Goal: Task Accomplishment & Management: Manage account settings

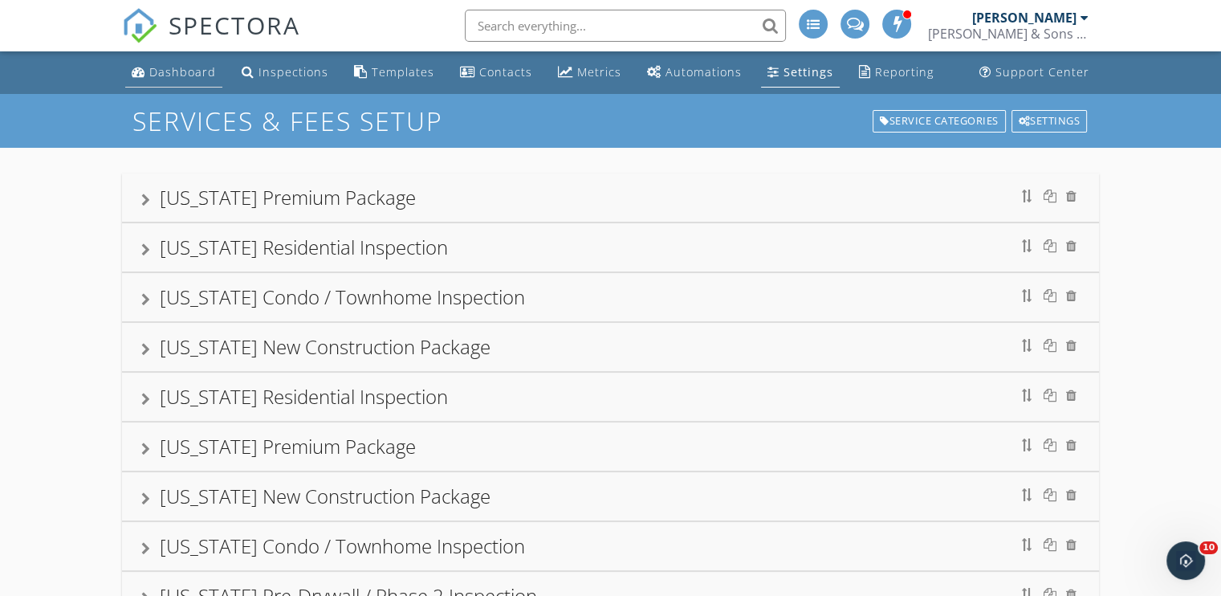
drag, startPoint x: 0, startPoint y: 0, endPoint x: 171, endPoint y: 70, distance: 184.7
click at [171, 70] on div "Dashboard" at bounding box center [182, 71] width 67 height 15
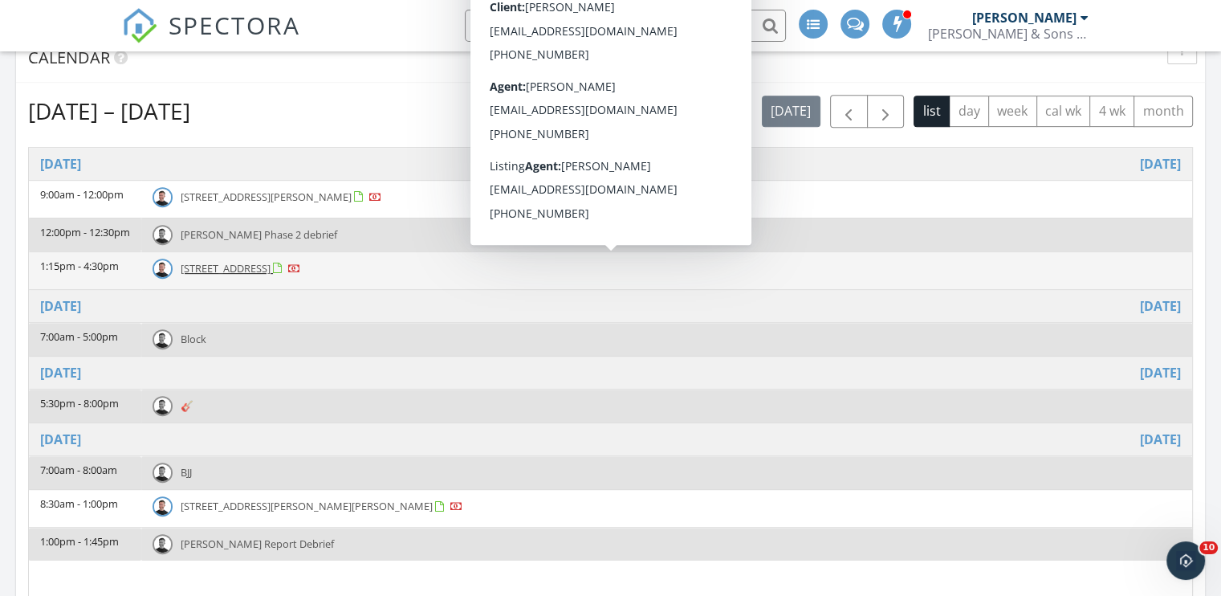
click at [270, 267] on span "[STREET_ADDRESS]" at bounding box center [226, 268] width 90 height 14
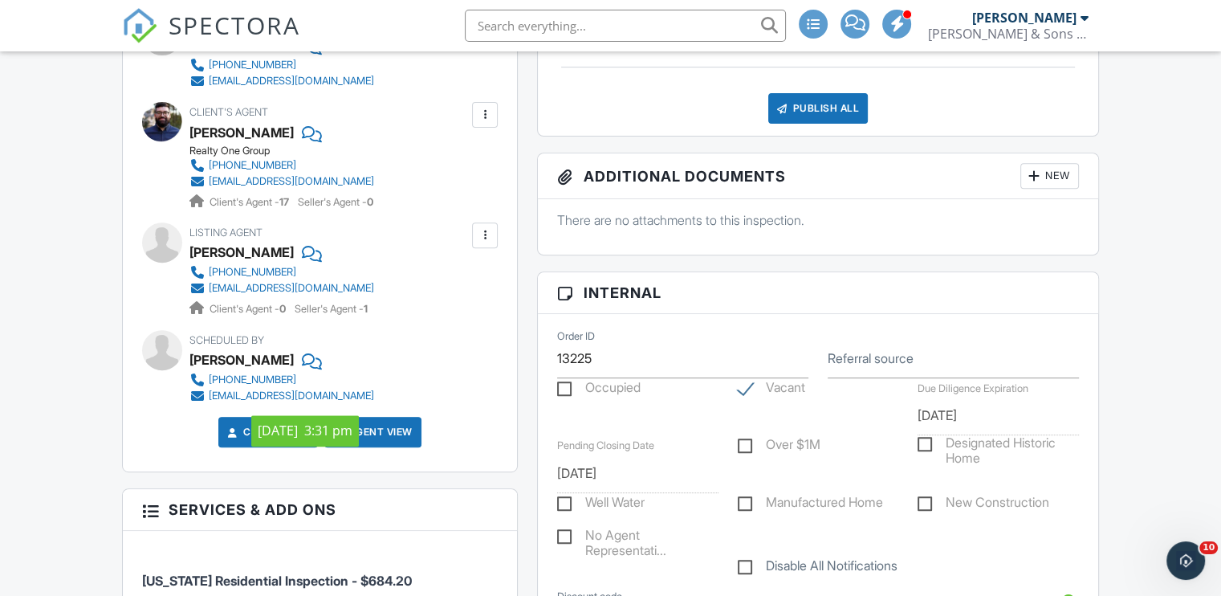
scroll to position [642, 0]
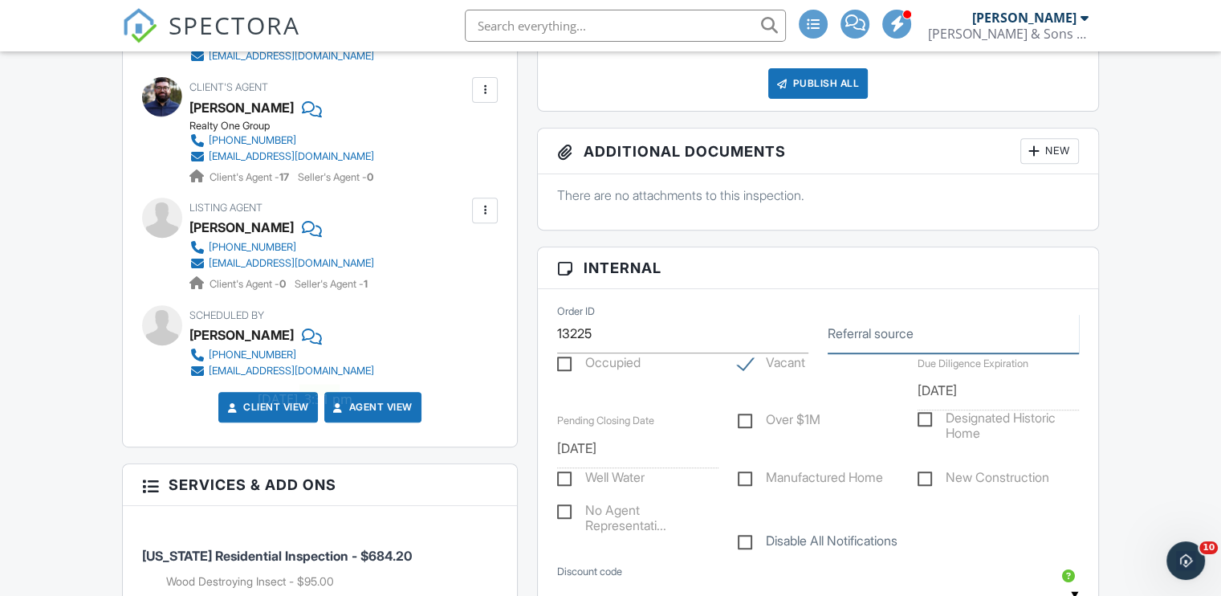
click at [916, 343] on input "Referral source" at bounding box center [953, 333] width 251 height 39
type input "Instagram"
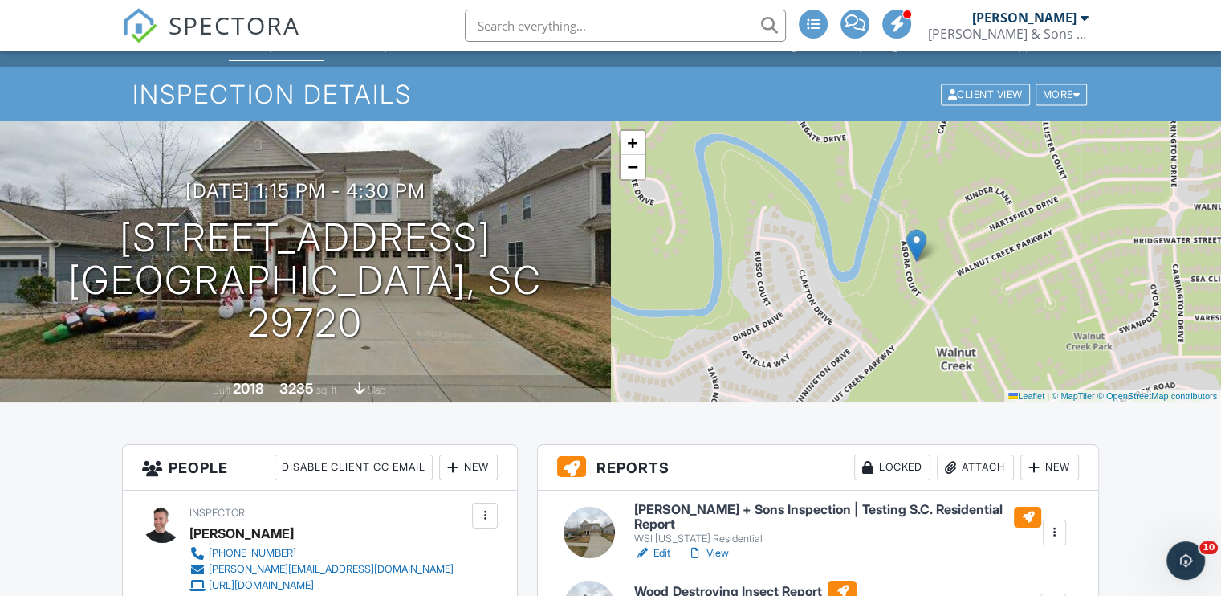
scroll to position [0, 0]
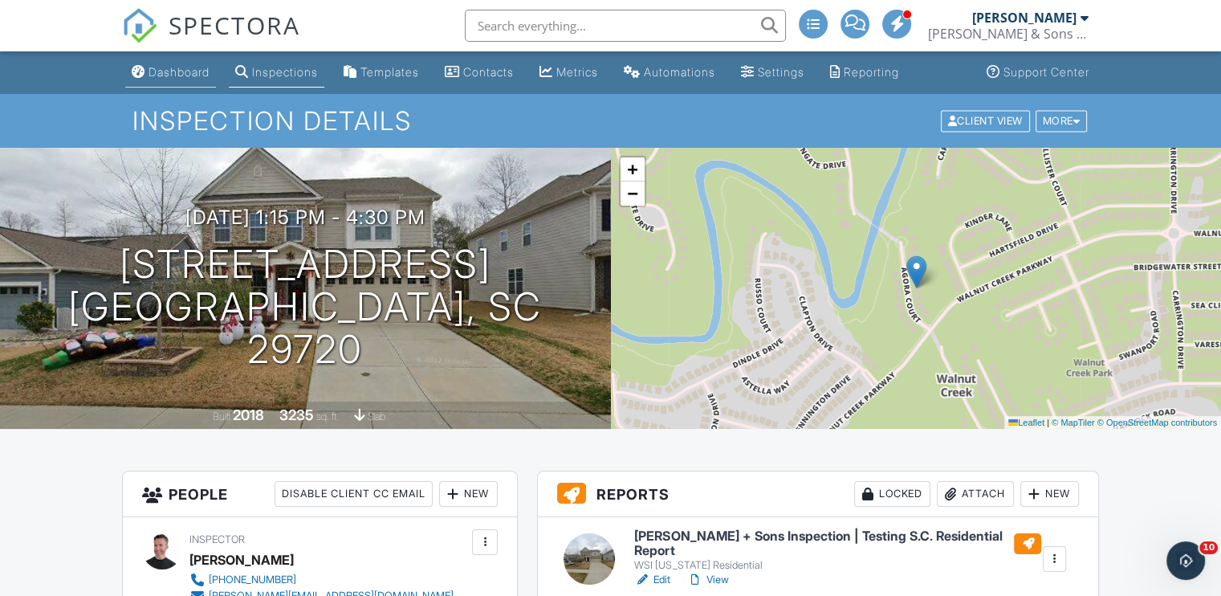
click at [180, 74] on div "Dashboard" at bounding box center [178, 72] width 61 height 14
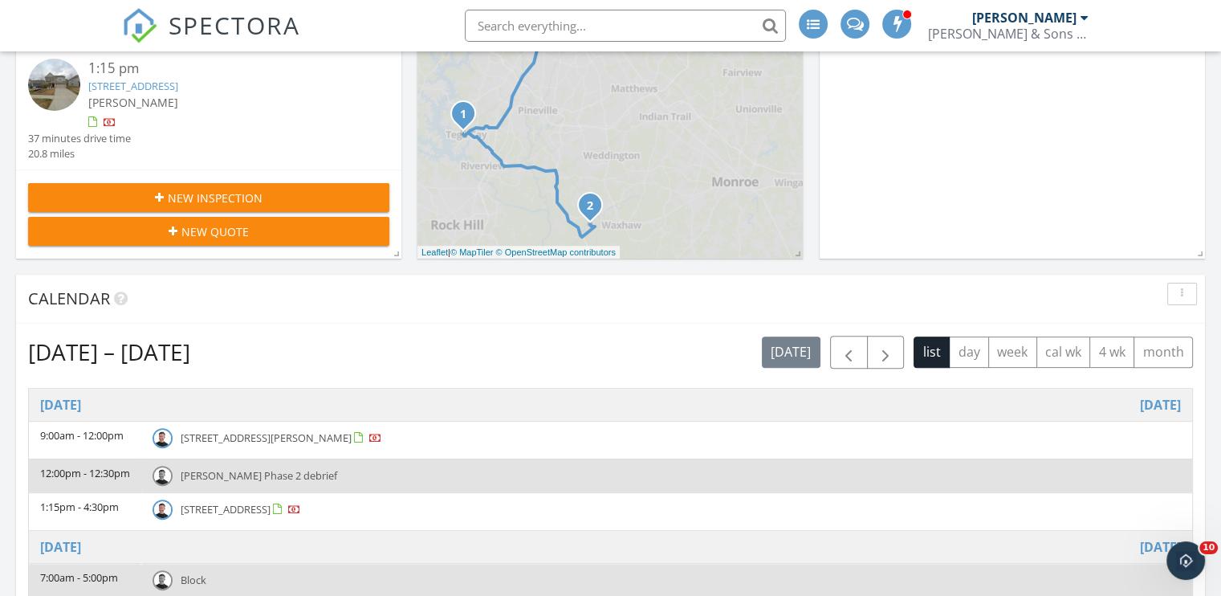
scroll to position [512, 0]
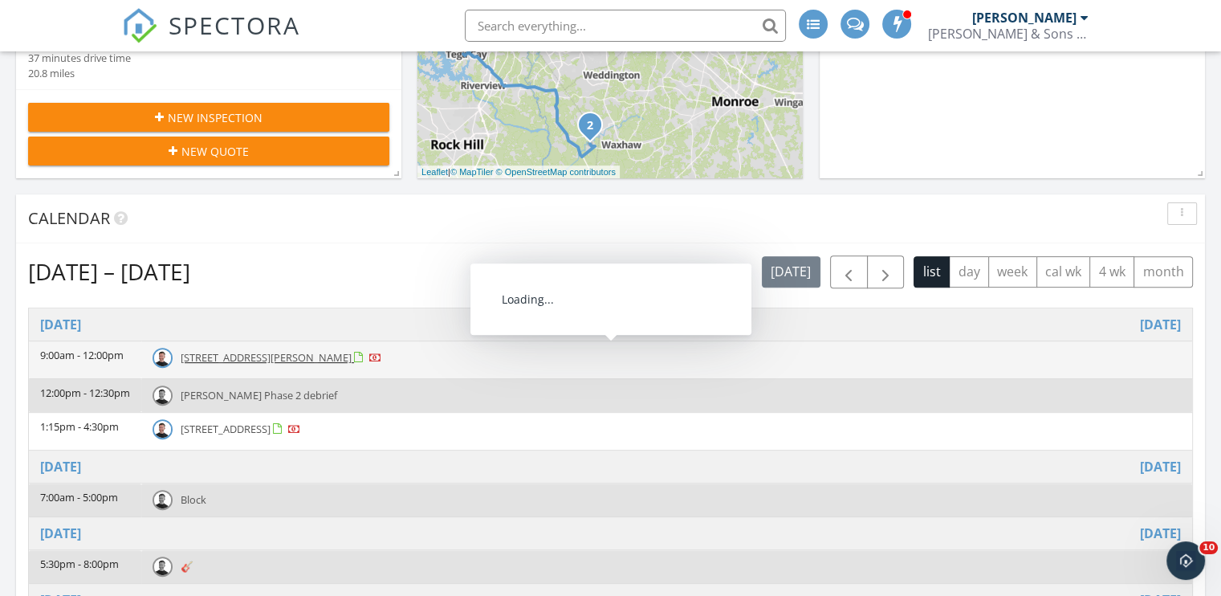
click at [250, 352] on span "5076 Duval Cir, Tega Cay 29708" at bounding box center [266, 357] width 171 height 14
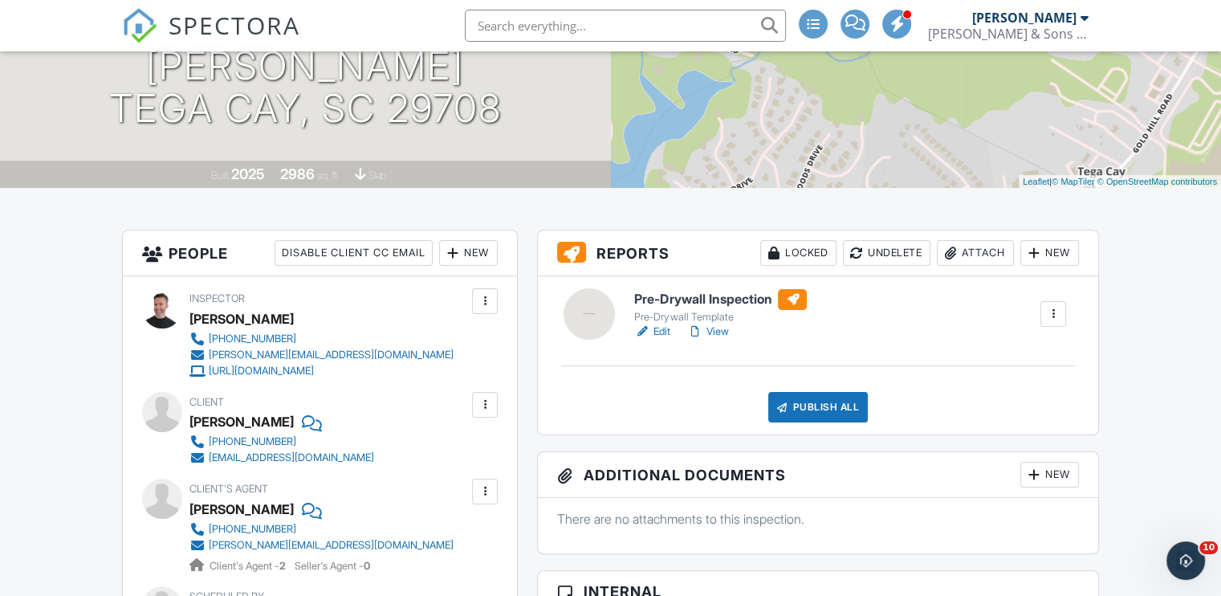
click at [1032, 246] on div at bounding box center [1034, 253] width 16 height 16
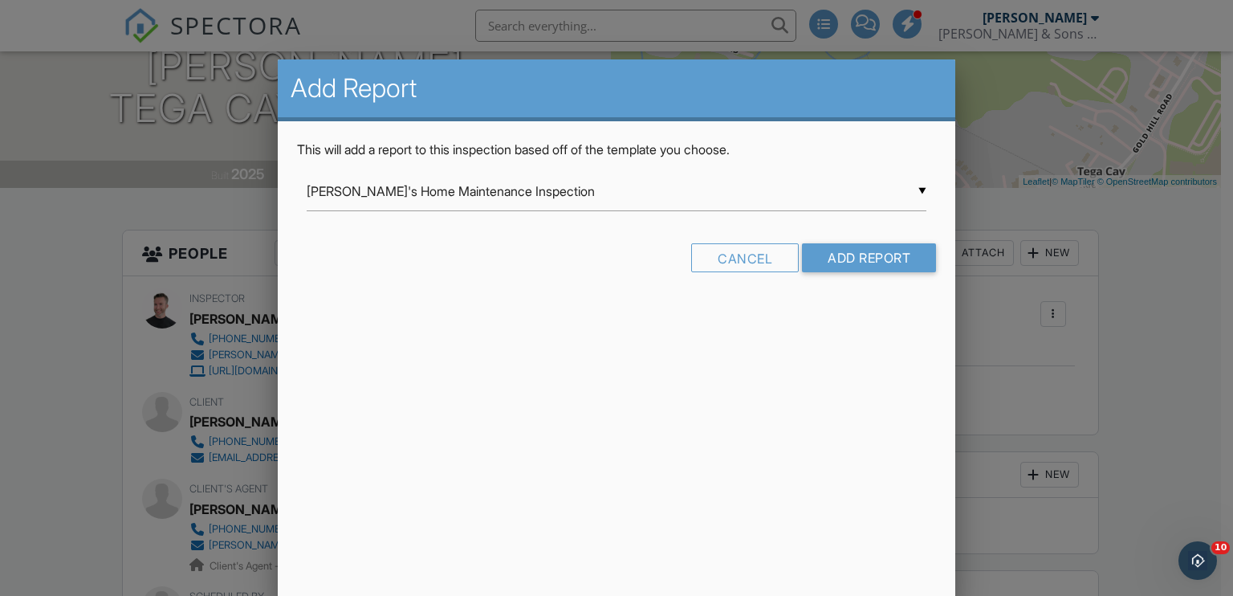
click at [597, 197] on div "▼ Andrew's Home Maintenance Inspection Andrew's Home Maintenance Inspection Ben…" at bounding box center [617, 191] width 620 height 39
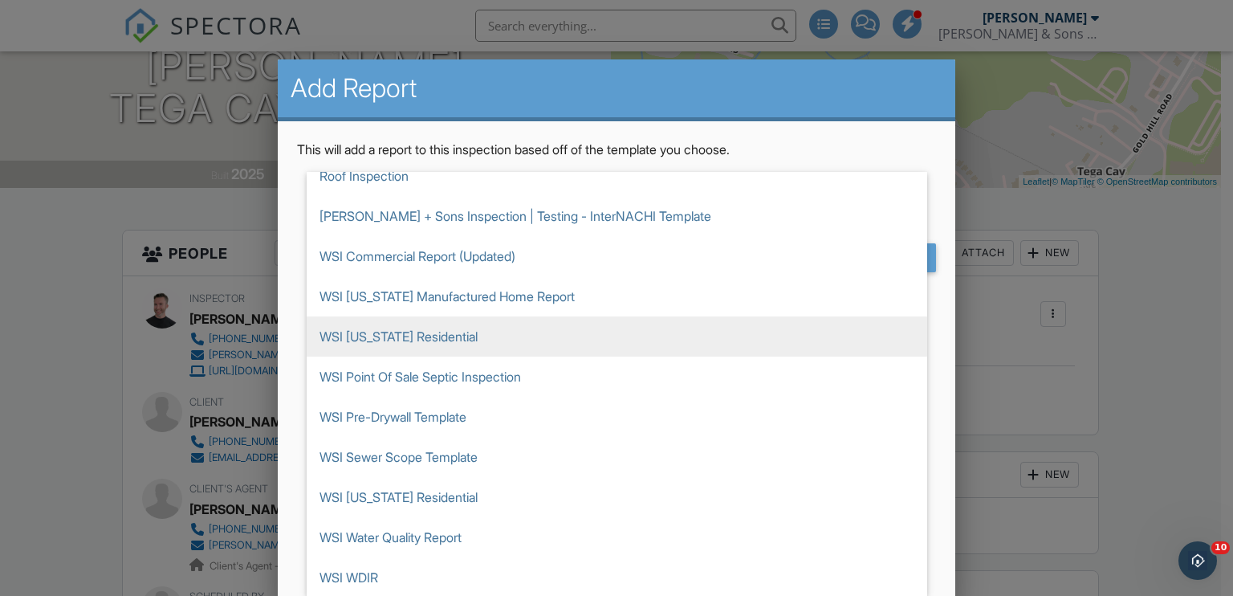
scroll to position [658, 0]
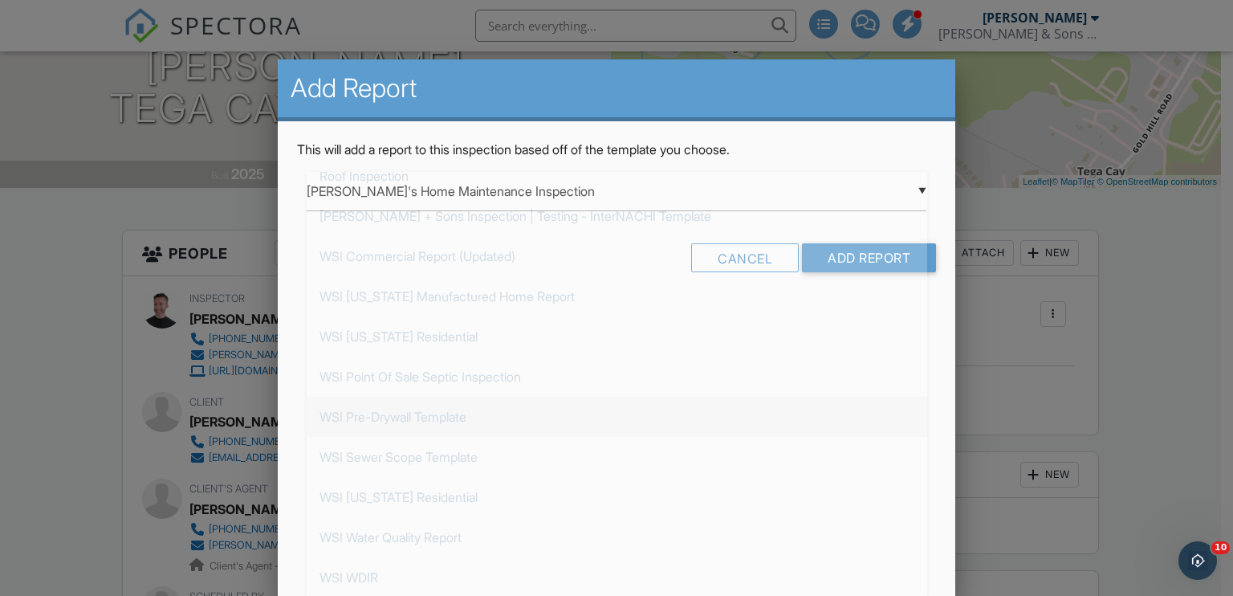
click at [576, 417] on span "WSI Pre-Drywall Template" at bounding box center [617, 416] width 620 height 40
type input "WSI Pre-Drywall Template"
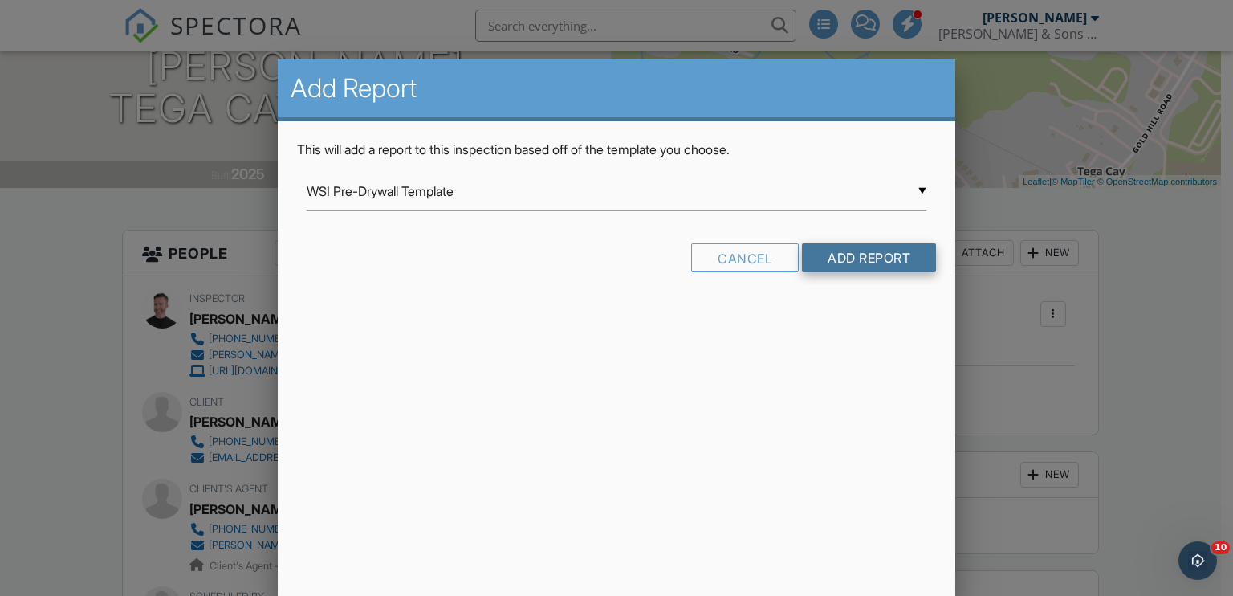
click at [879, 265] on input "Add Report" at bounding box center [869, 257] width 134 height 29
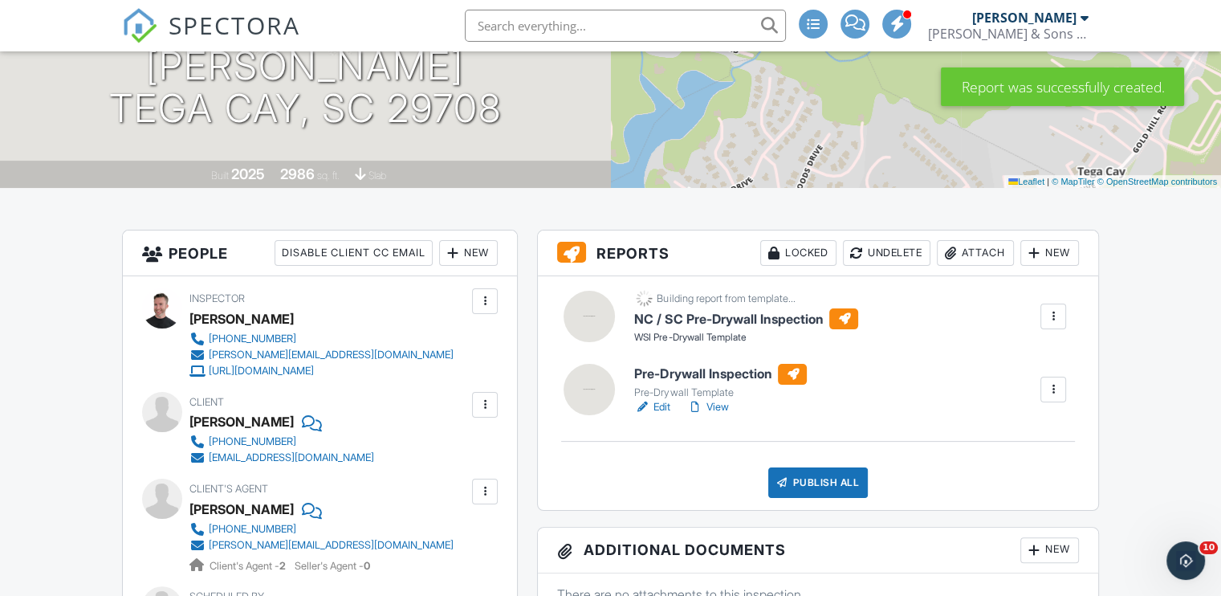
click at [1056, 388] on div at bounding box center [1053, 389] width 16 height 16
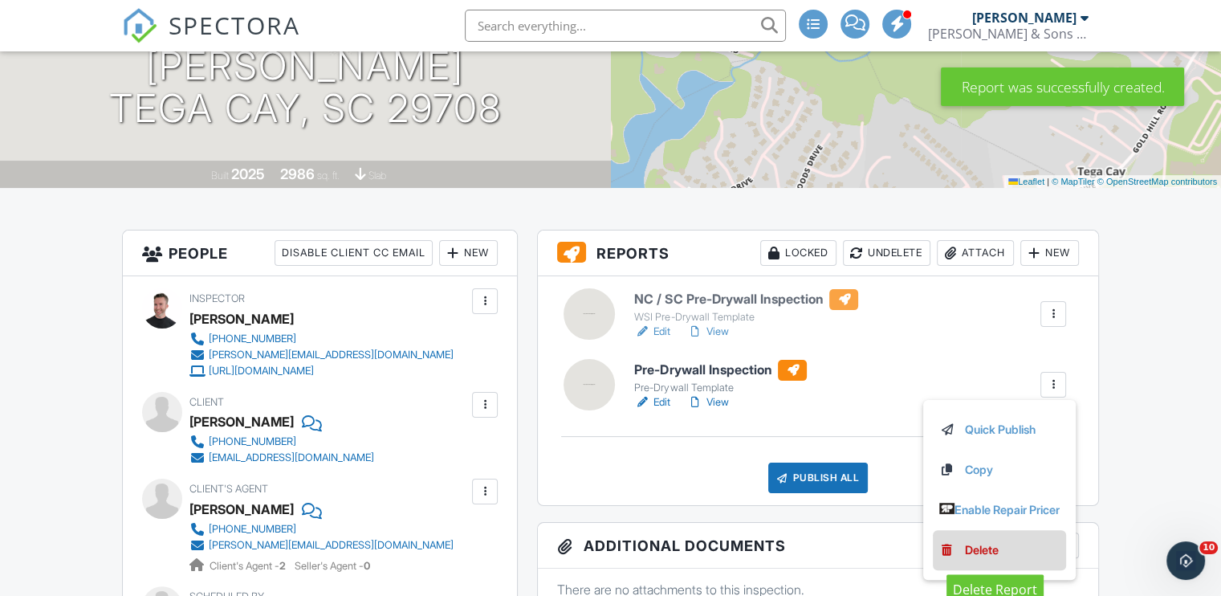
click at [982, 554] on div "Delete" at bounding box center [982, 550] width 34 height 18
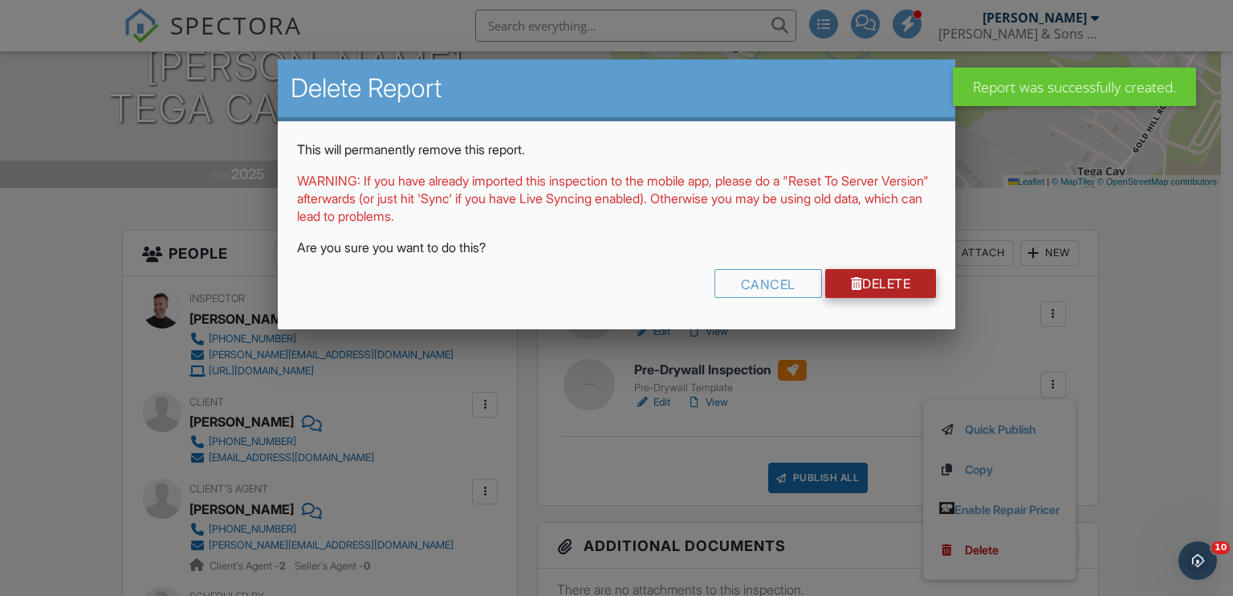
click at [870, 287] on link "Delete" at bounding box center [881, 283] width 112 height 29
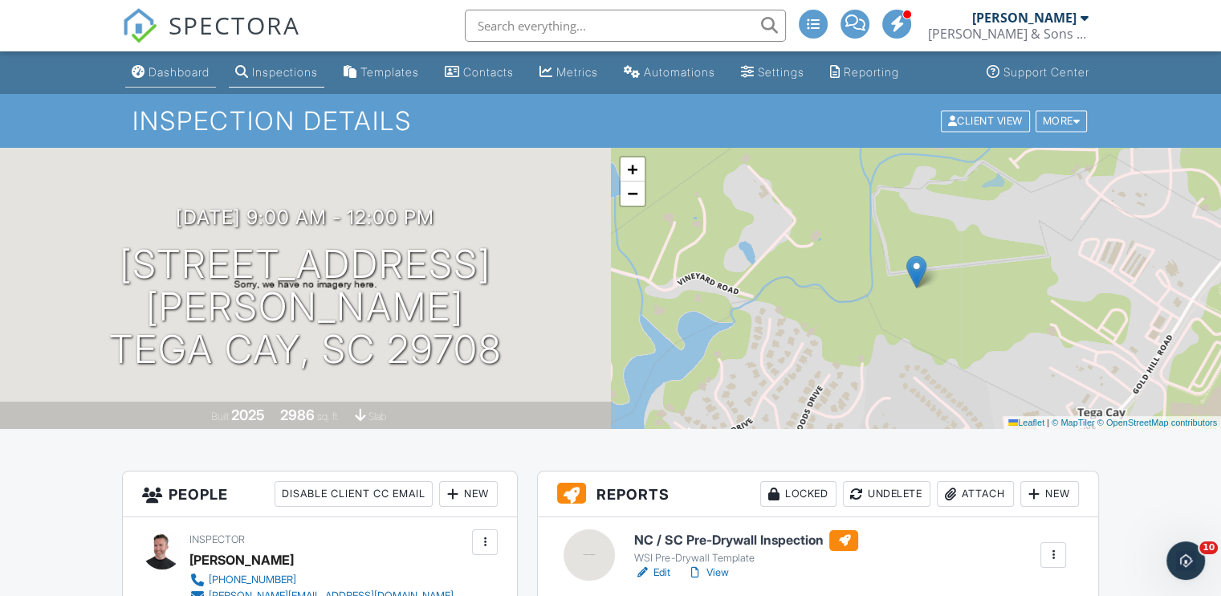
click at [140, 75] on div "Dashboard" at bounding box center [139, 71] width 14 height 13
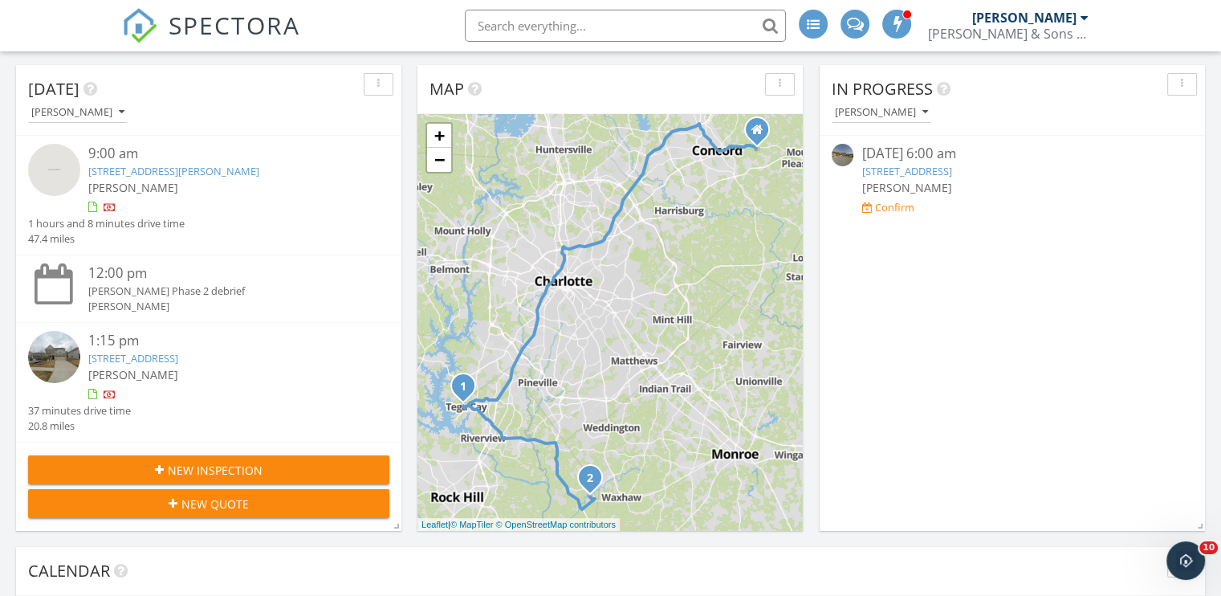
scroll to position [161, 0]
